Goal: Book appointment/travel/reservation

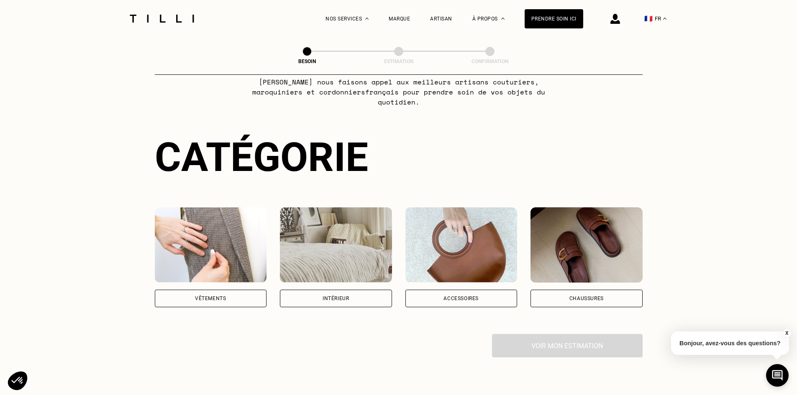
click at [228, 279] on div "Vêtements" at bounding box center [211, 257] width 112 height 100
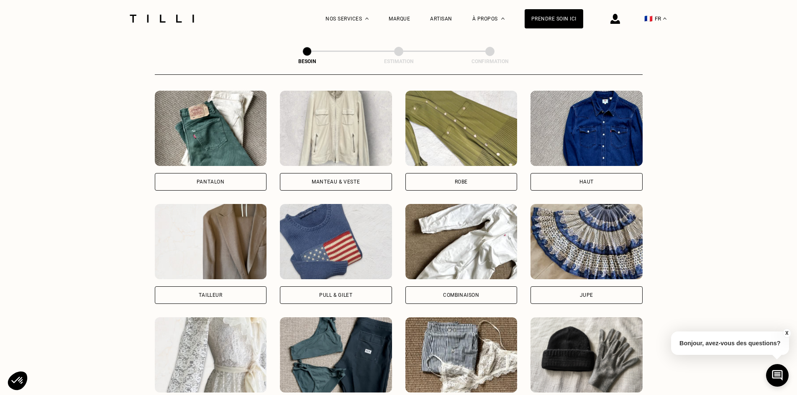
scroll to position [392, 0]
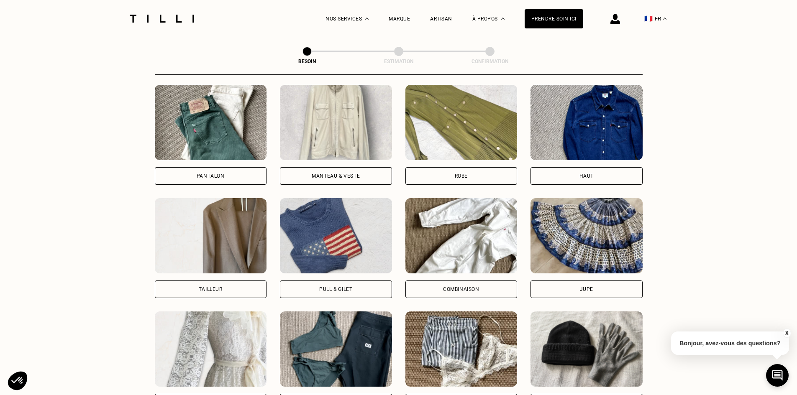
click at [213, 174] on div "Pantalon" at bounding box center [211, 176] width 28 height 5
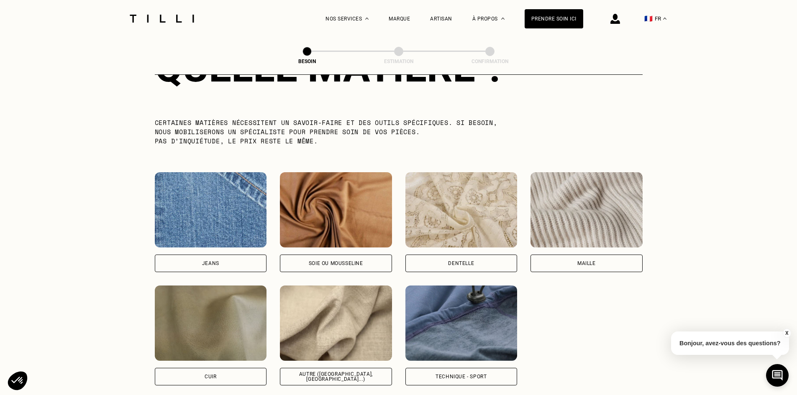
scroll to position [854, 0]
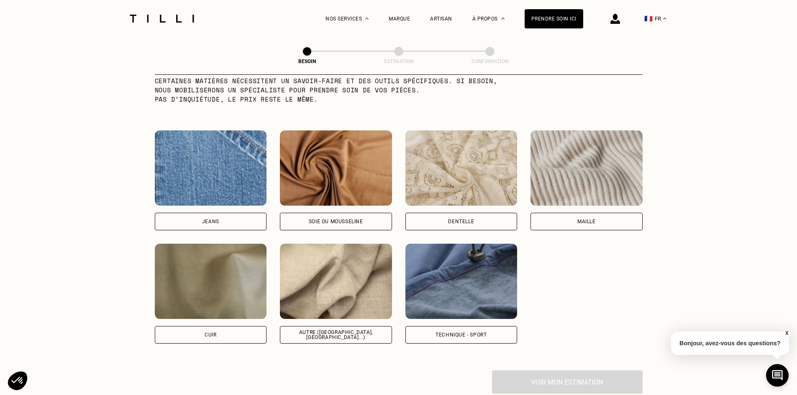
click at [317, 330] on div "Autre ([GEOGRAPHIC_DATA], [GEOGRAPHIC_DATA]...)" at bounding box center [336, 335] width 98 height 10
select select "FR"
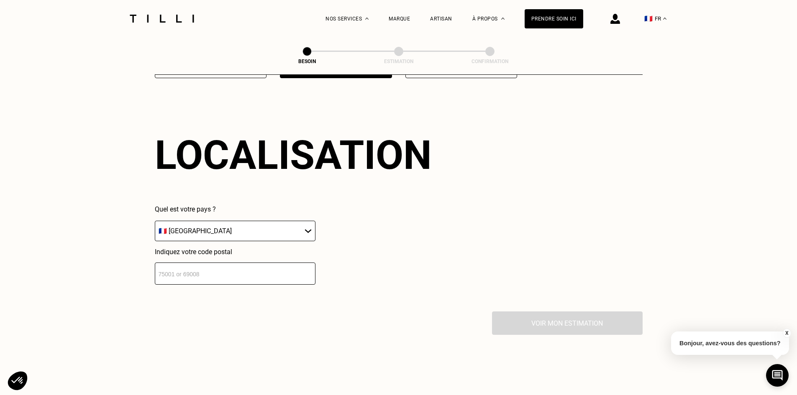
scroll to position [1125, 0]
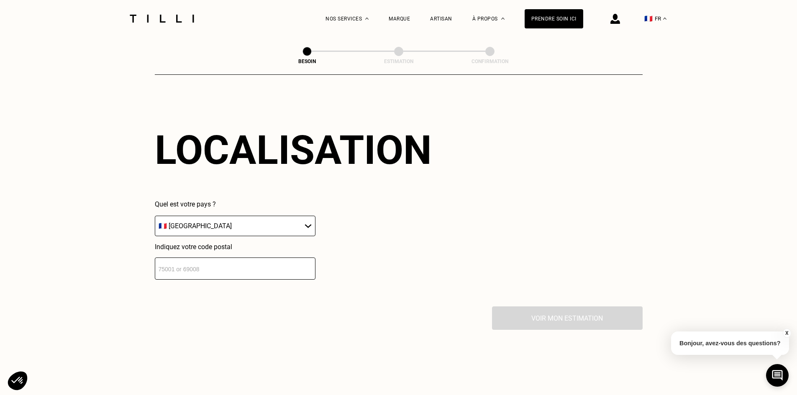
click at [243, 261] on input "number" at bounding box center [235, 269] width 161 height 22
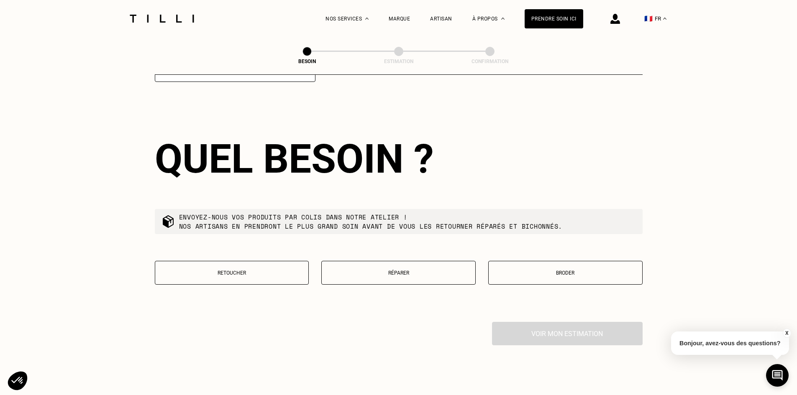
scroll to position [1333, 0]
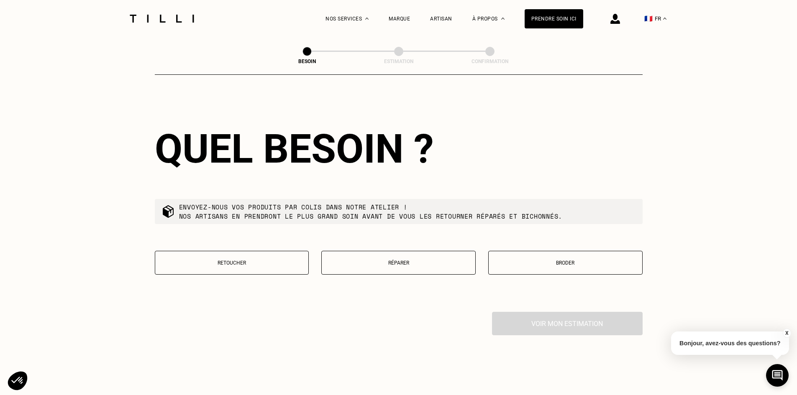
type input "35230"
click at [229, 261] on p "Retoucher" at bounding box center [231, 263] width 145 height 6
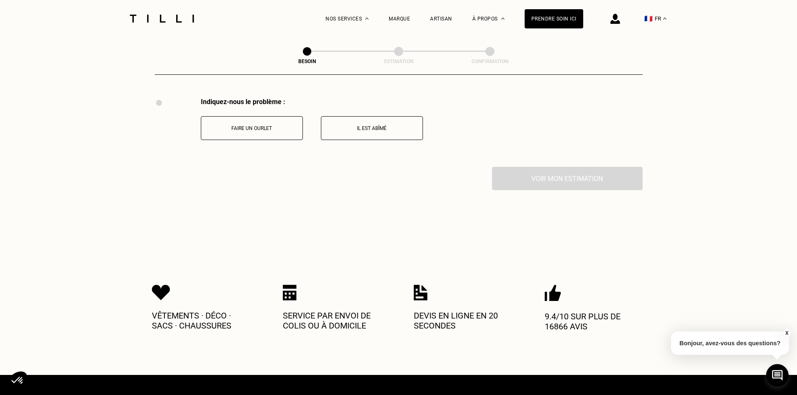
scroll to position [1547, 0]
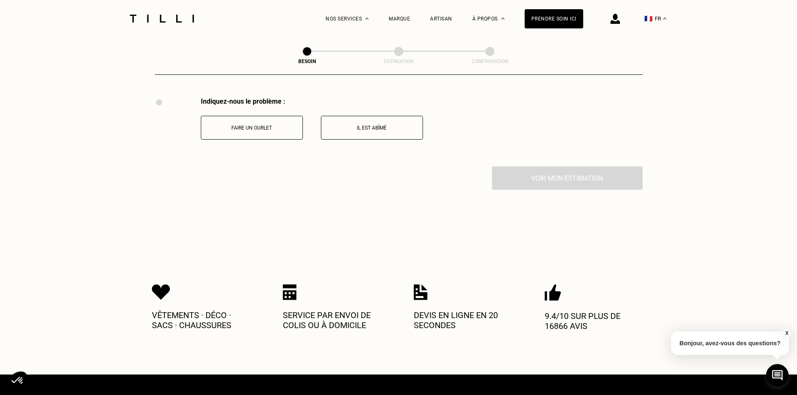
click at [242, 125] on p "Faire un ourlet" at bounding box center [251, 128] width 93 height 6
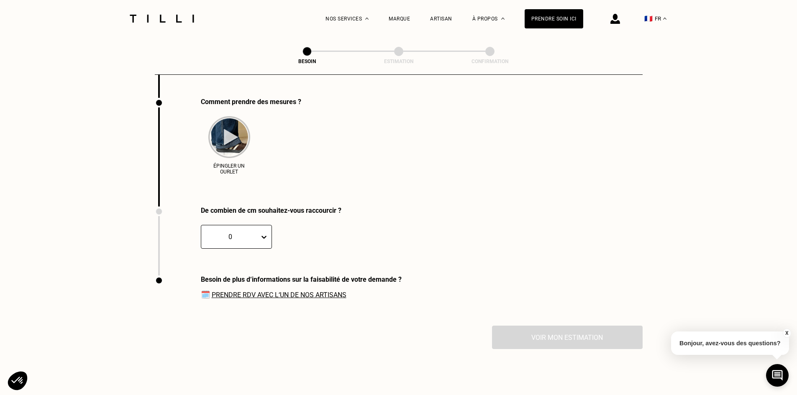
scroll to position [1616, 0]
click at [231, 131] on img at bounding box center [229, 137] width 42 height 42
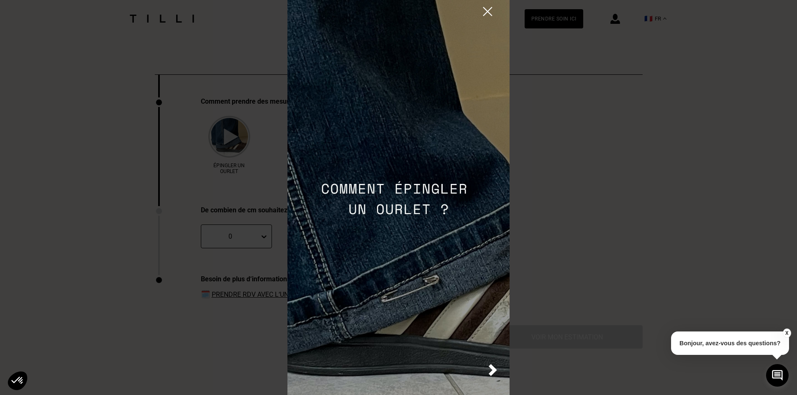
click at [394, 196] on img at bounding box center [398, 197] width 222 height 395
click at [485, 368] on img at bounding box center [398, 197] width 222 height 395
click at [492, 368] on img at bounding box center [493, 370] width 8 height 12
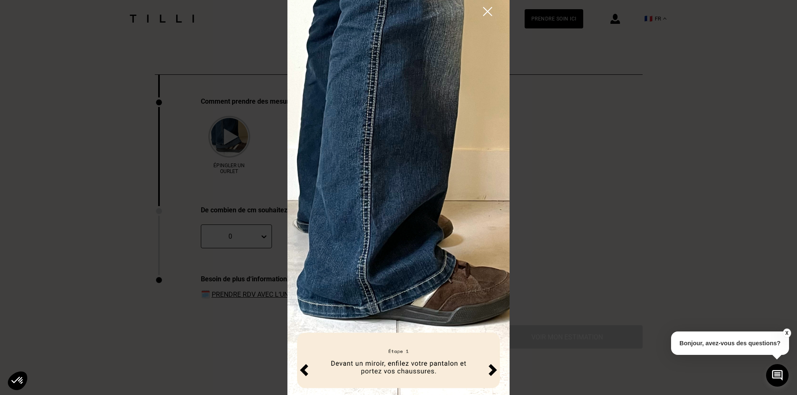
click at [495, 369] on img at bounding box center [493, 370] width 8 height 12
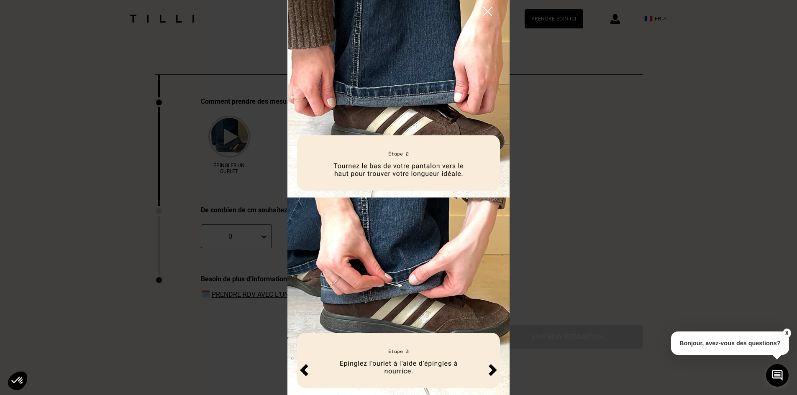
click at [492, 369] on img at bounding box center [493, 370] width 8 height 12
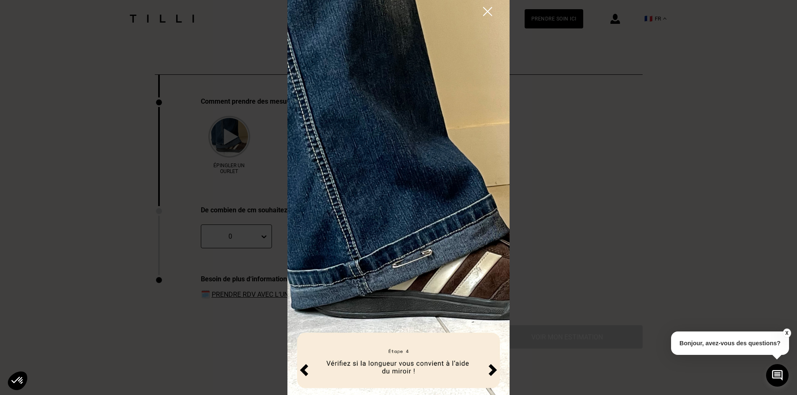
click at [492, 369] on img at bounding box center [493, 370] width 8 height 12
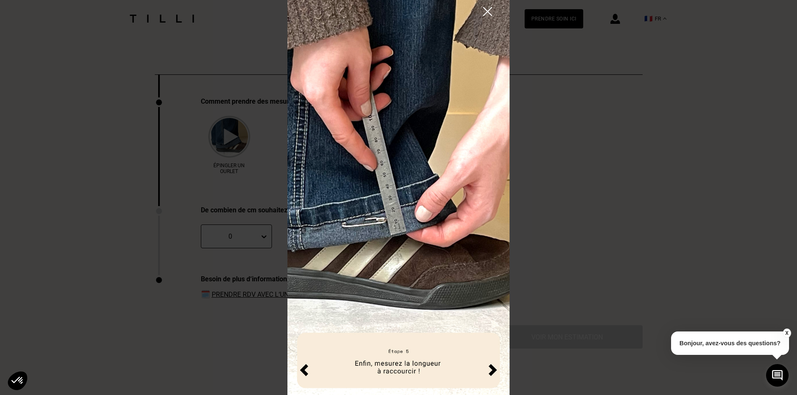
click at [492, 369] on img at bounding box center [493, 370] width 8 height 12
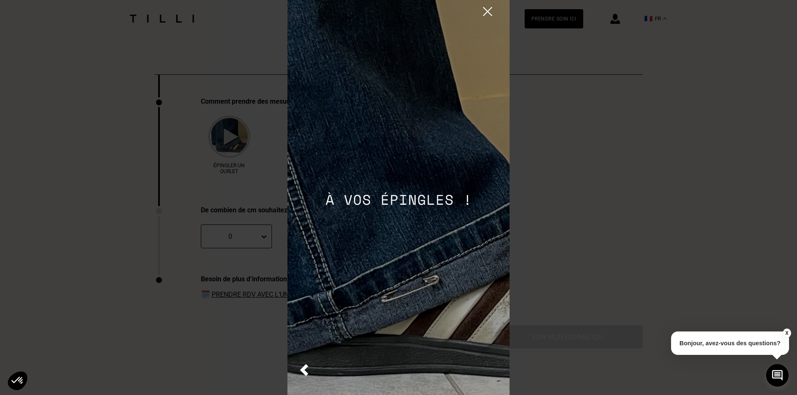
click at [481, 10] on img at bounding box center [487, 11] width 15 height 15
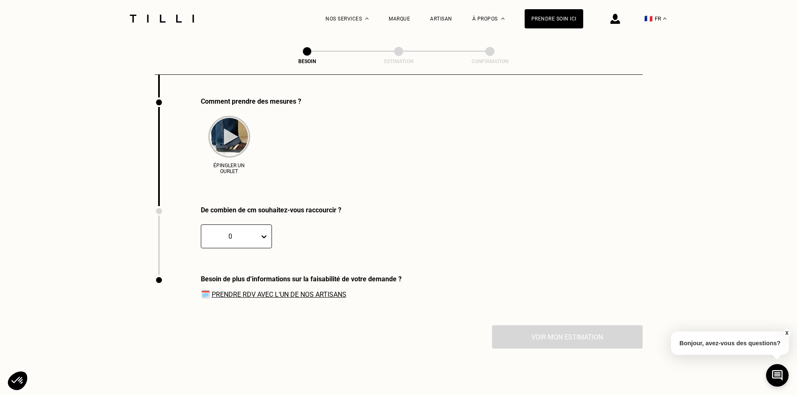
click at [312, 292] on link "Prendre RDV avec l‘un de nos artisans" at bounding box center [279, 295] width 135 height 8
